Goal: Task Accomplishment & Management: Use online tool/utility

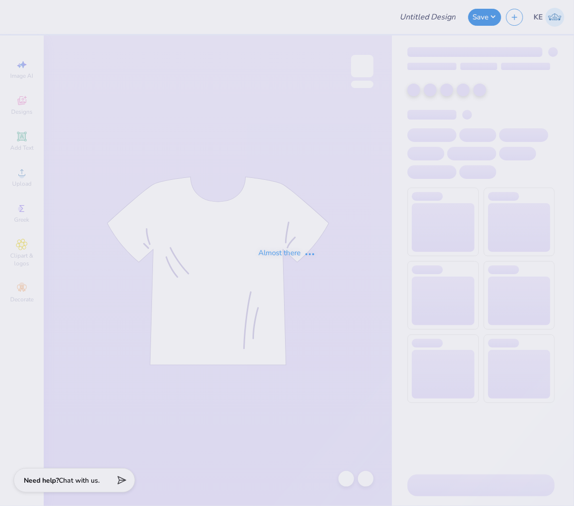
type input "SPC - Internal Crewneck Order"
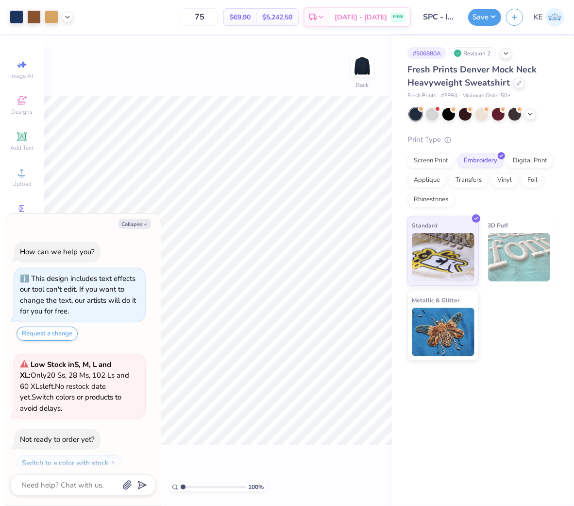
scroll to position [27, 0]
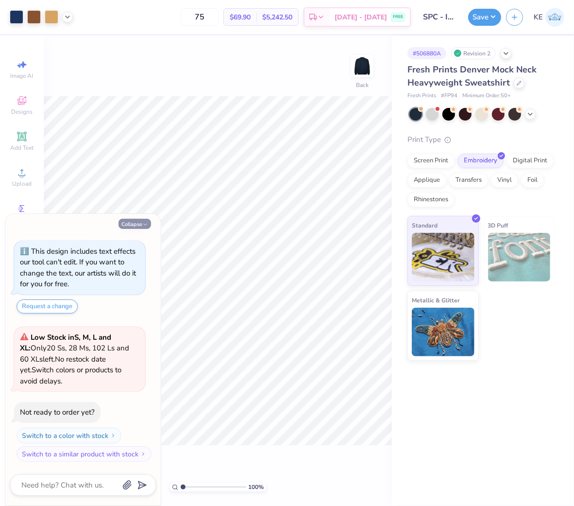
click at [133, 224] on button "Collapse" at bounding box center [135, 224] width 33 height 10
type textarea "x"
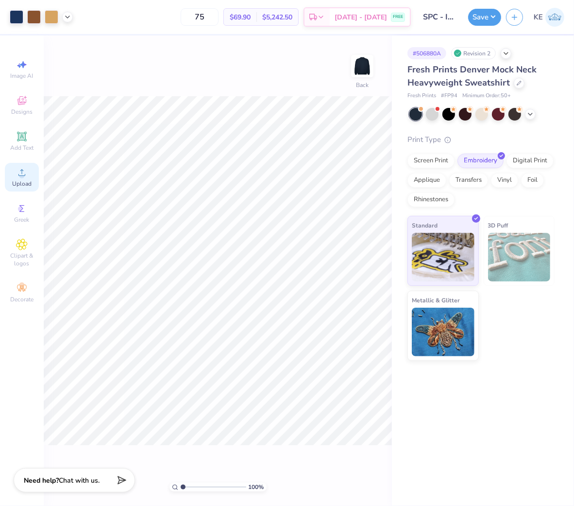
click at [23, 175] on circle at bounding box center [21, 175] width 5 height 5
type input "2.00"
type input "10.09"
click at [35, 177] on div "Upload" at bounding box center [22, 177] width 34 height 29
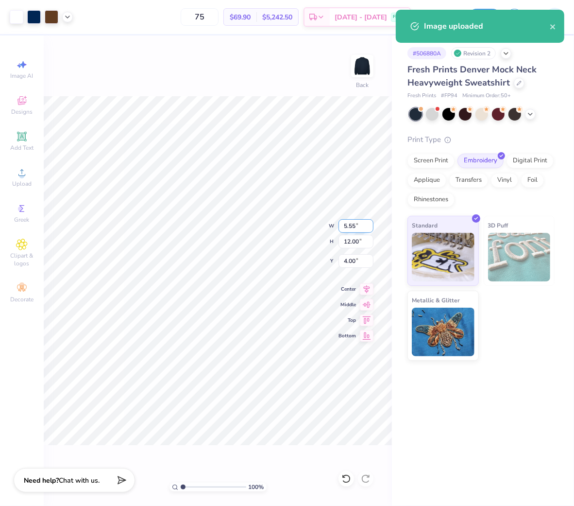
click at [351, 226] on input "5.55" at bounding box center [356, 226] width 35 height 14
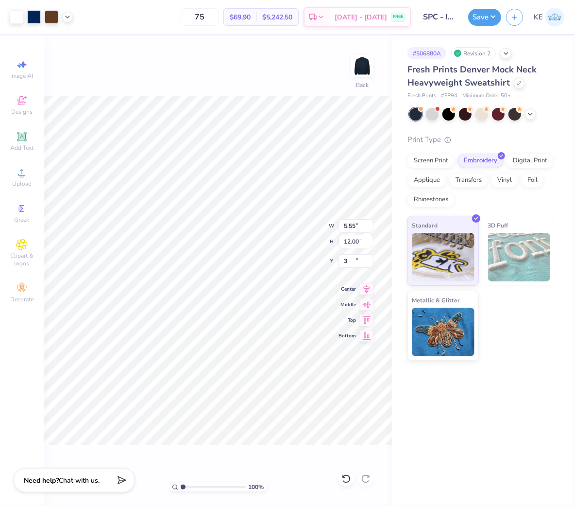
type input "3.00"
click at [354, 260] on input "3.00" at bounding box center [356, 261] width 35 height 14
type input "2.00"
click at [365, 285] on icon at bounding box center [367, 287] width 6 height 8
click at [71, 11] on div at bounding box center [41, 17] width 63 height 14
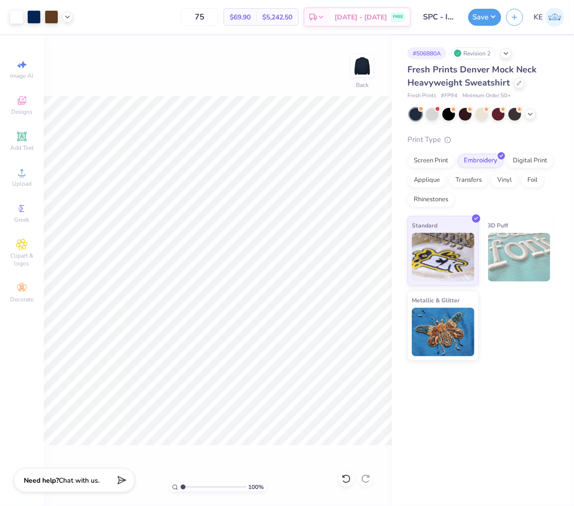
click at [70, 11] on div at bounding box center [41, 17] width 63 height 14
click at [69, 16] on polyline at bounding box center [68, 16] width 4 height 2
click at [69, 16] on icon at bounding box center [68, 16] width 8 height 8
click at [491, 18] on button "Save" at bounding box center [484, 15] width 33 height 17
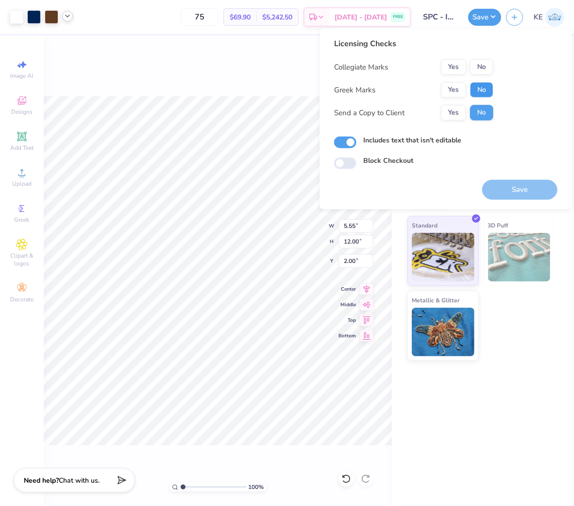
click at [492, 92] on button "No" at bounding box center [481, 90] width 23 height 16
click at [484, 65] on button "No" at bounding box center [481, 67] width 23 height 16
click at [522, 193] on button "Save" at bounding box center [520, 190] width 75 height 20
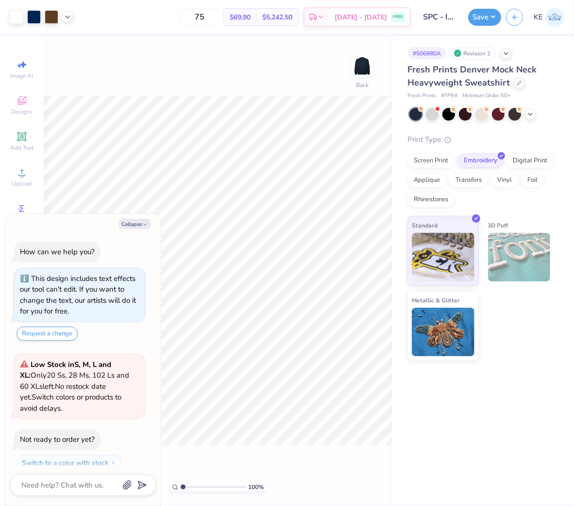
scroll to position [27, 0]
